Goal: Task Accomplishment & Management: Manage account settings

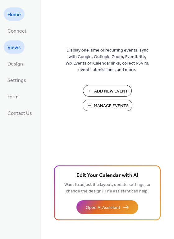
click at [18, 51] on span "Views" at bounding box center [13, 48] width 13 height 10
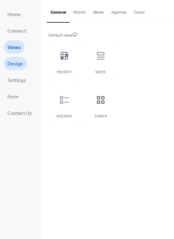
click at [24, 64] on link "Design" at bounding box center [15, 63] width 23 height 13
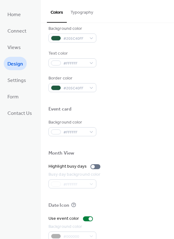
scroll to position [266, 0]
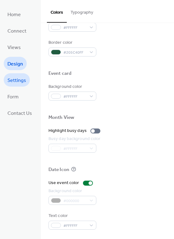
click at [21, 83] on span "Settings" at bounding box center [16, 81] width 19 height 10
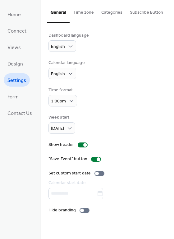
click at [136, 14] on button "Subscribe Button" at bounding box center [146, 11] width 41 height 22
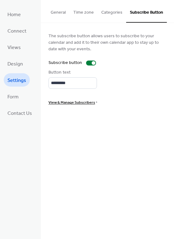
click at [106, 11] on button "Categories" at bounding box center [111, 11] width 29 height 22
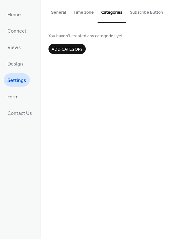
click at [92, 13] on button "Time zone" at bounding box center [84, 11] width 28 height 22
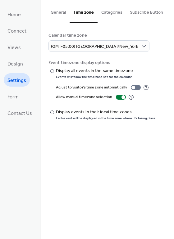
click at [51, 15] on button "General" at bounding box center [58, 11] width 23 height 22
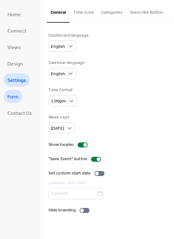
click at [15, 96] on span "Form" at bounding box center [12, 97] width 11 height 10
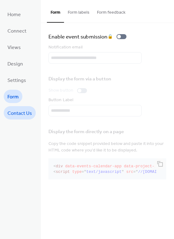
click at [23, 115] on span "Contact Us" at bounding box center [19, 114] width 25 height 10
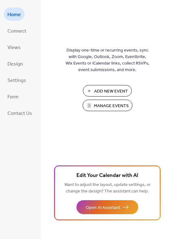
click at [115, 108] on span "Manage Events" at bounding box center [111, 106] width 35 height 7
click at [32, 28] on ul "Home Connect Views Design Settings Form Contact Us" at bounding box center [20, 63] width 32 height 112
click at [15, 32] on span "Connect" at bounding box center [16, 31] width 19 height 10
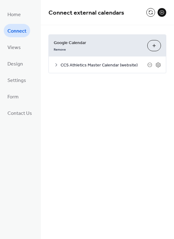
click at [156, 68] on div "CCS Athletics Master Calendar (website)" at bounding box center [107, 65] width 117 height 16
click at [157, 67] on icon at bounding box center [158, 65] width 6 height 6
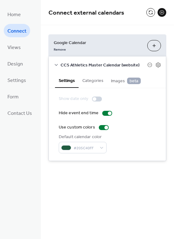
click at [118, 78] on span "Images beta" at bounding box center [126, 81] width 30 height 7
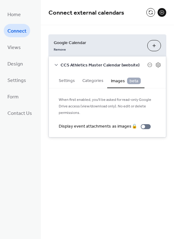
click at [102, 82] on button "Categories" at bounding box center [93, 80] width 29 height 14
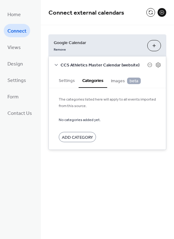
click at [71, 82] on button "Settings" at bounding box center [67, 80] width 24 height 14
